Goal: Navigation & Orientation: Find specific page/section

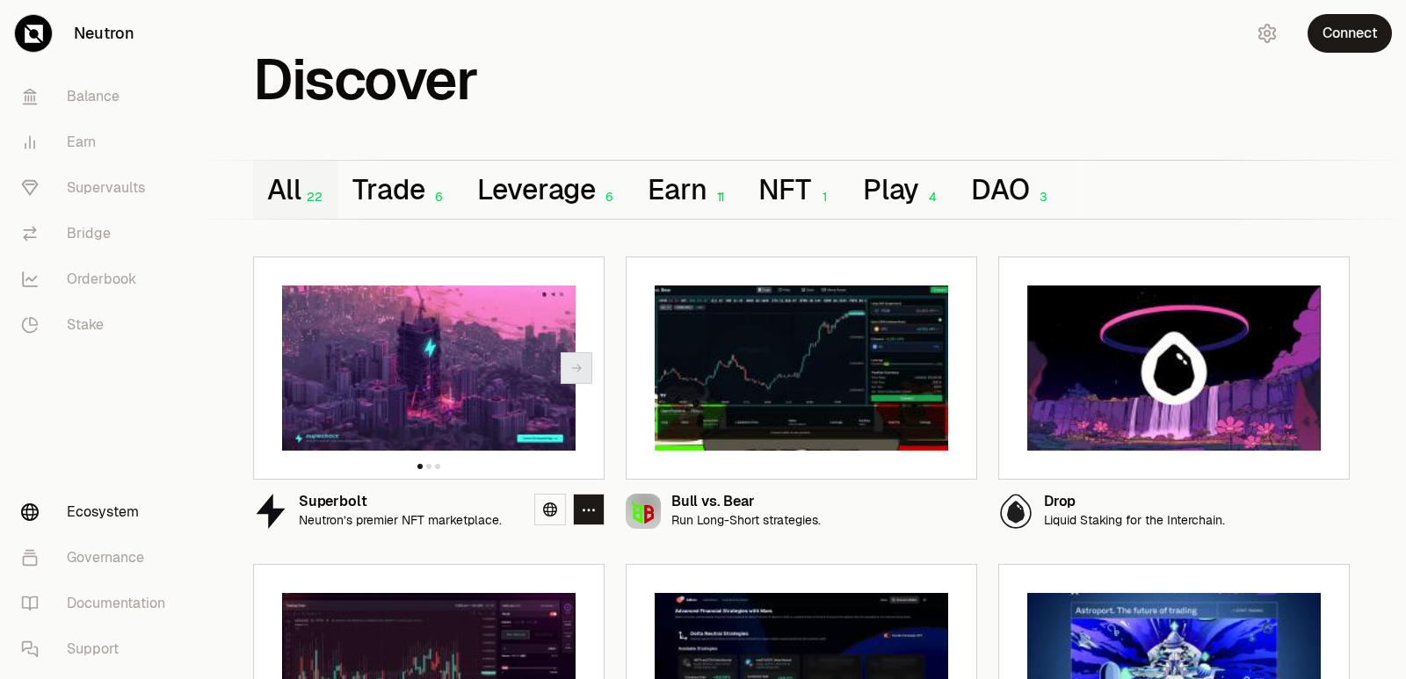
click at [398, 389] on img at bounding box center [429, 368] width 294 height 165
click at [398, 405] on img at bounding box center [429, 368] width 294 height 165
click at [397, 405] on img at bounding box center [428, 368] width 294 height 165
click at [412, 317] on img at bounding box center [429, 368] width 294 height 165
click at [389, 495] on div "Superbolt" at bounding box center [400, 502] width 203 height 15
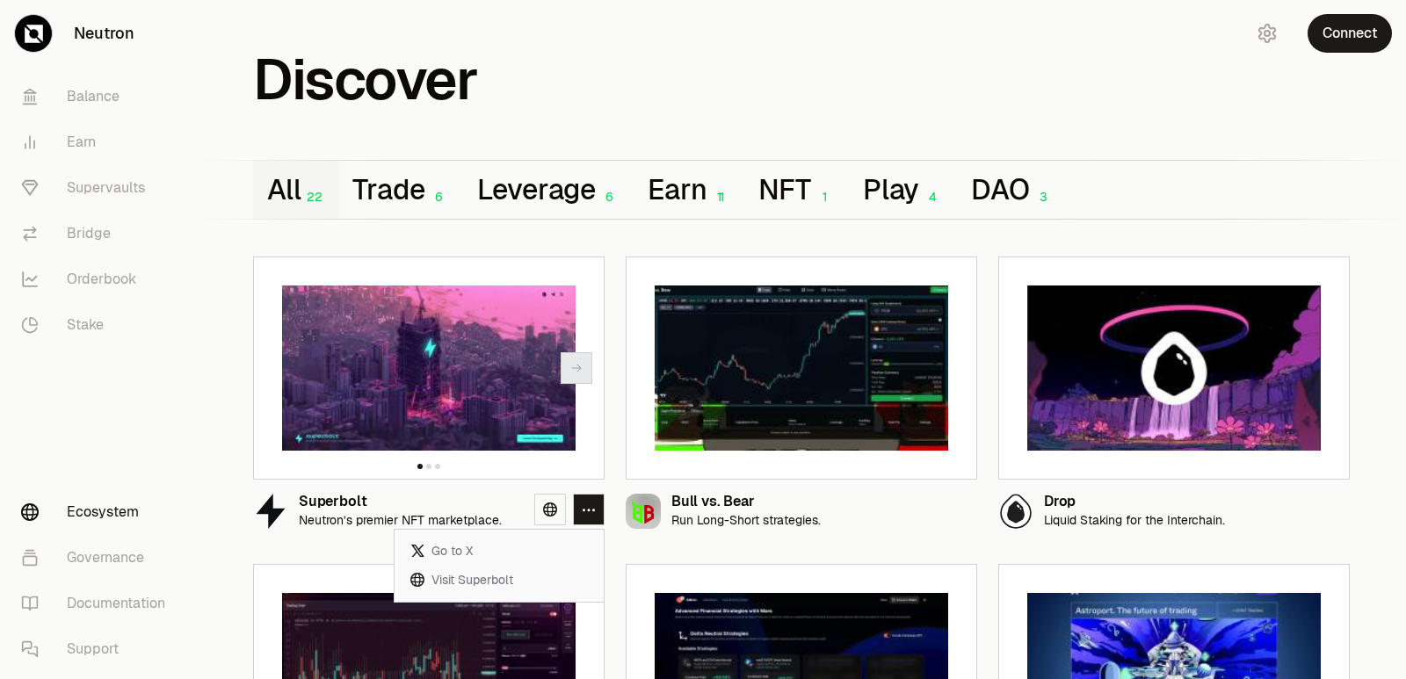
click at [590, 511] on icon "button" at bounding box center [589, 510] width 14 height 15
click at [589, 512] on icon "button" at bounding box center [589, 510] width 12 height 3
click at [545, 508] on icon at bounding box center [550, 510] width 14 height 14
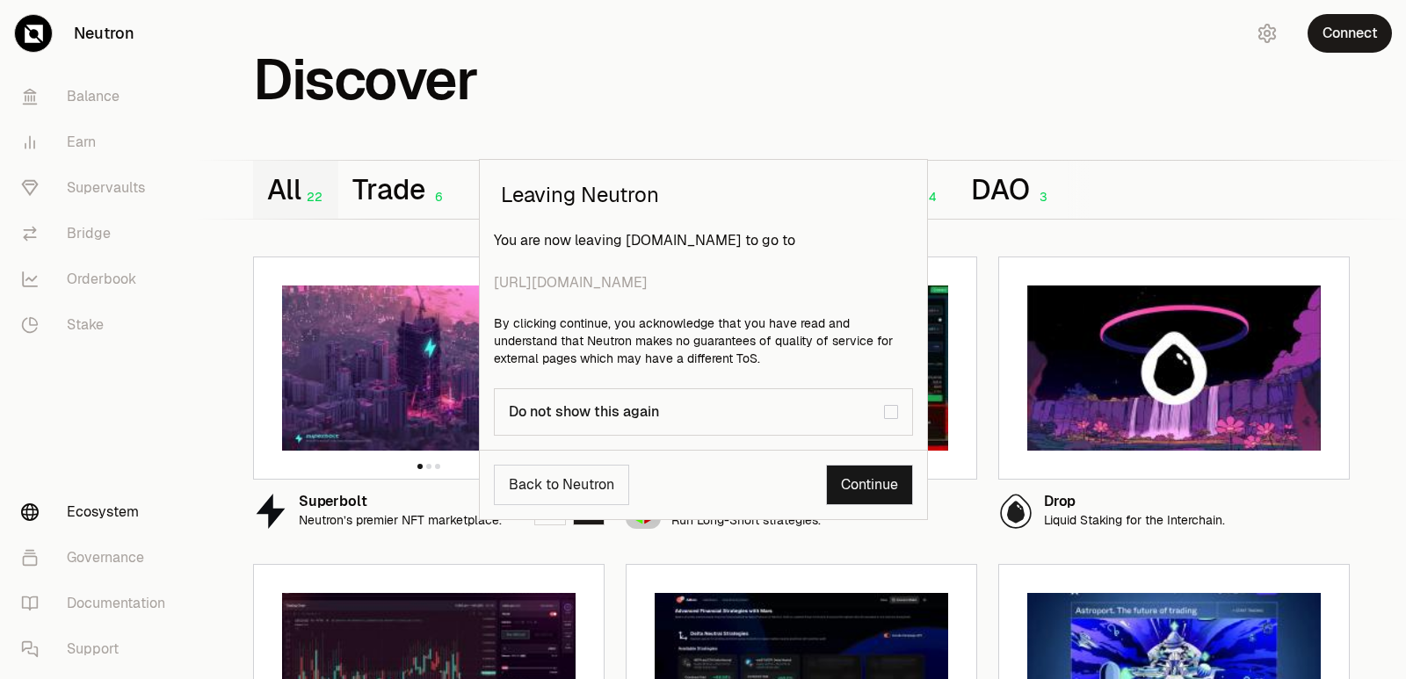
click at [887, 409] on div "button" at bounding box center [891, 412] width 9 height 9
click at [871, 493] on link "Continue" at bounding box center [869, 485] width 87 height 40
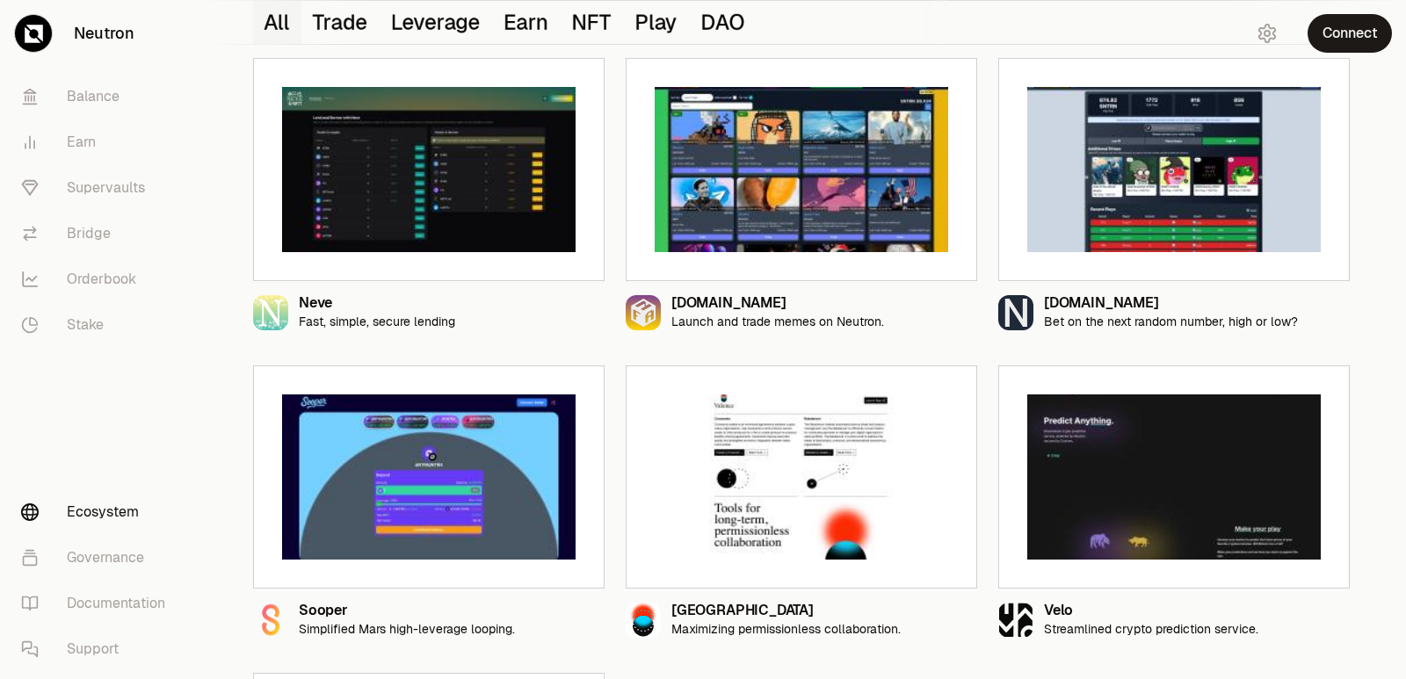
scroll to position [1641, 0]
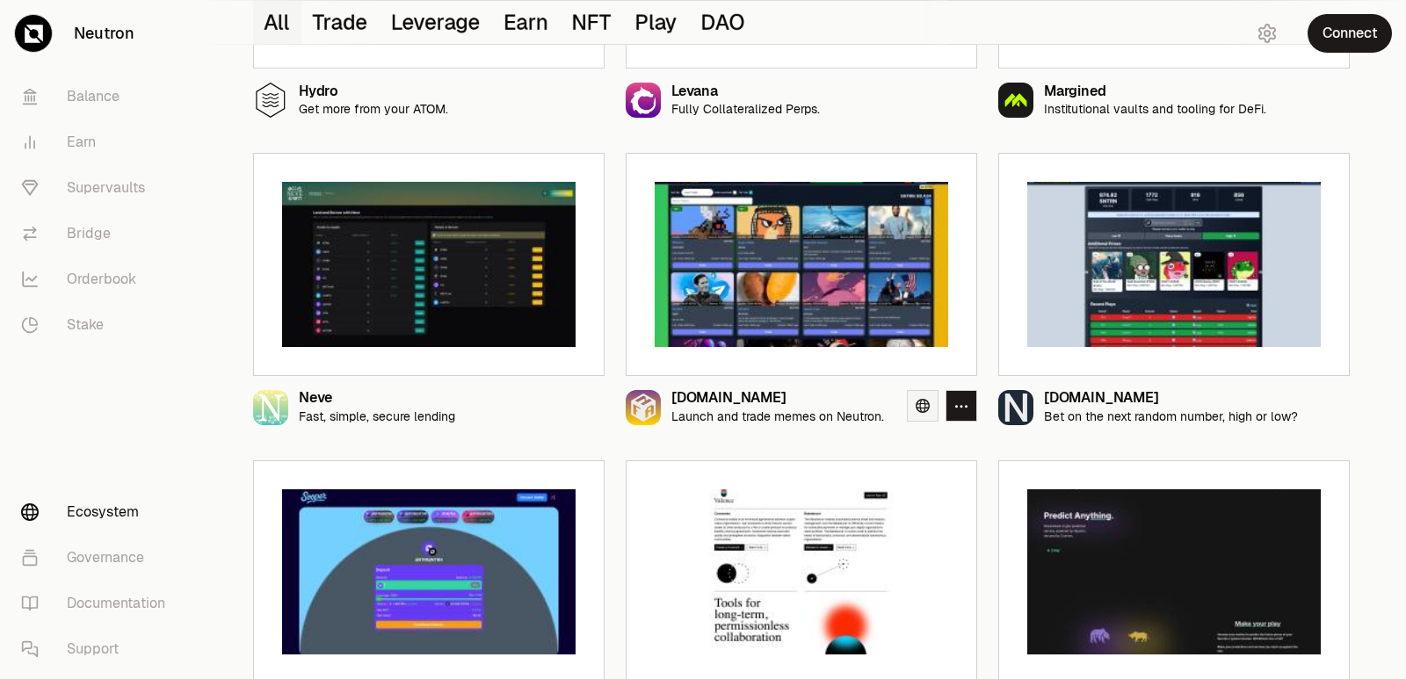
click at [920, 398] on link at bounding box center [923, 406] width 32 height 32
